Goal: Task Accomplishment & Management: Complete application form

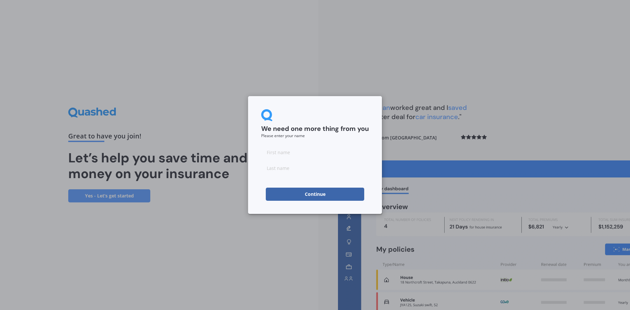
click at [282, 152] on input at bounding box center [315, 152] width 108 height 13
click at [180, 235] on div "We need one more thing from you Please enter your name Continue" at bounding box center [315, 155] width 630 height 310
click at [273, 167] on input at bounding box center [315, 168] width 108 height 13
click at [249, 252] on div "We need one more thing from you Please enter your name Continue" at bounding box center [315, 155] width 630 height 310
click at [310, 194] on button "Continue" at bounding box center [315, 194] width 98 height 13
